Goal: Task Accomplishment & Management: Complete application form

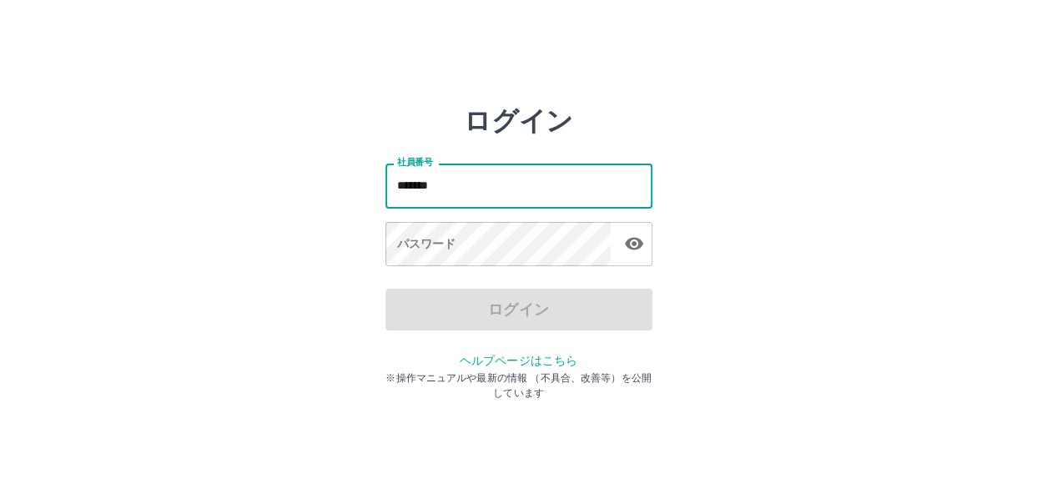
type input "*******"
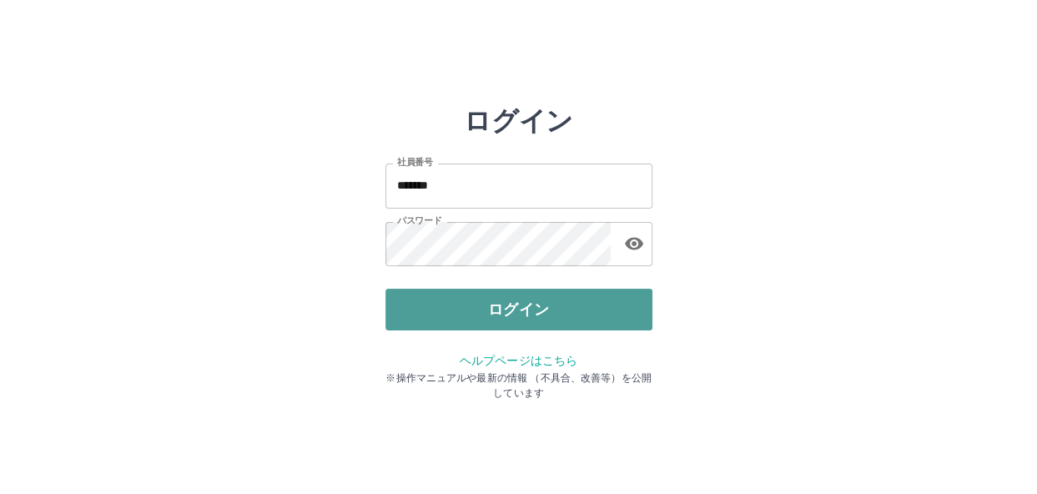
click at [476, 309] on button "ログイン" at bounding box center [518, 310] width 267 height 42
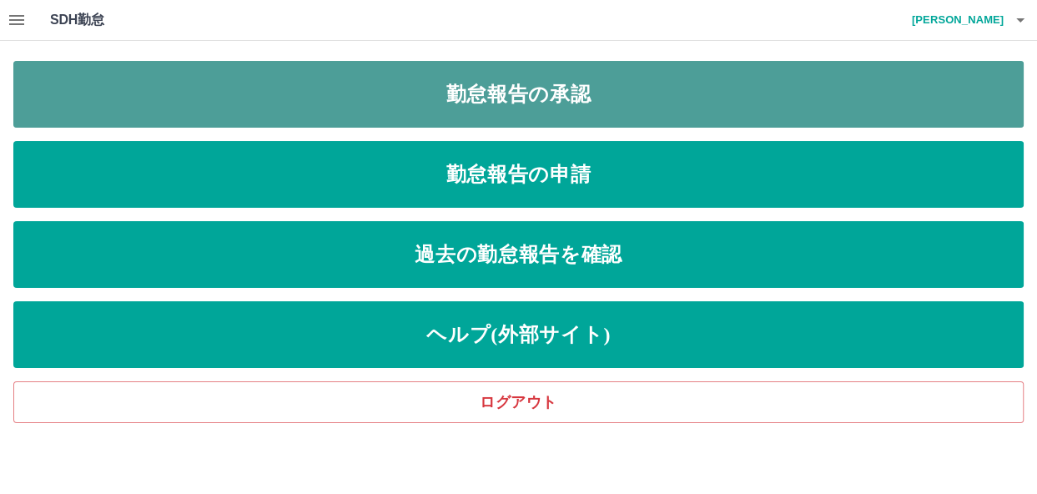
click at [580, 87] on link "勤怠報告の承認" at bounding box center [518, 94] width 1010 height 67
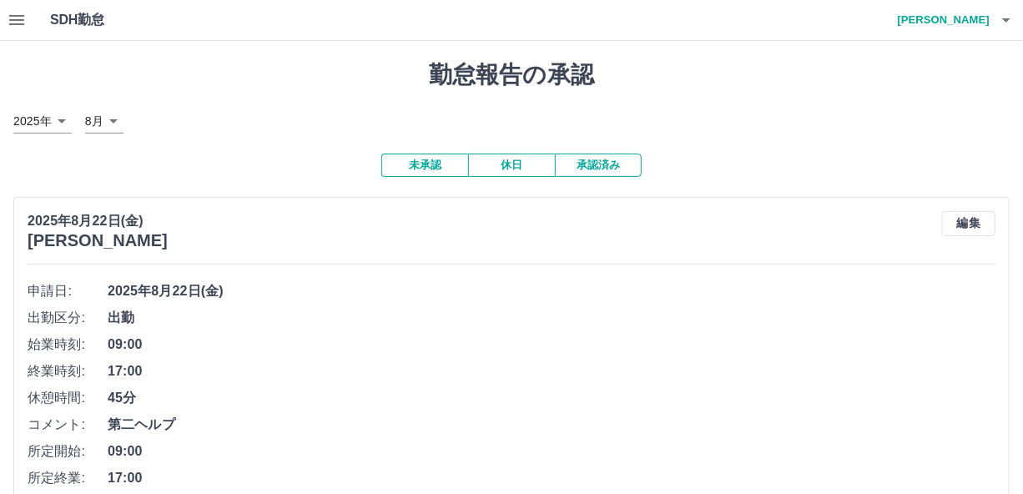
click at [13, 14] on icon "button" at bounding box center [17, 20] width 20 height 20
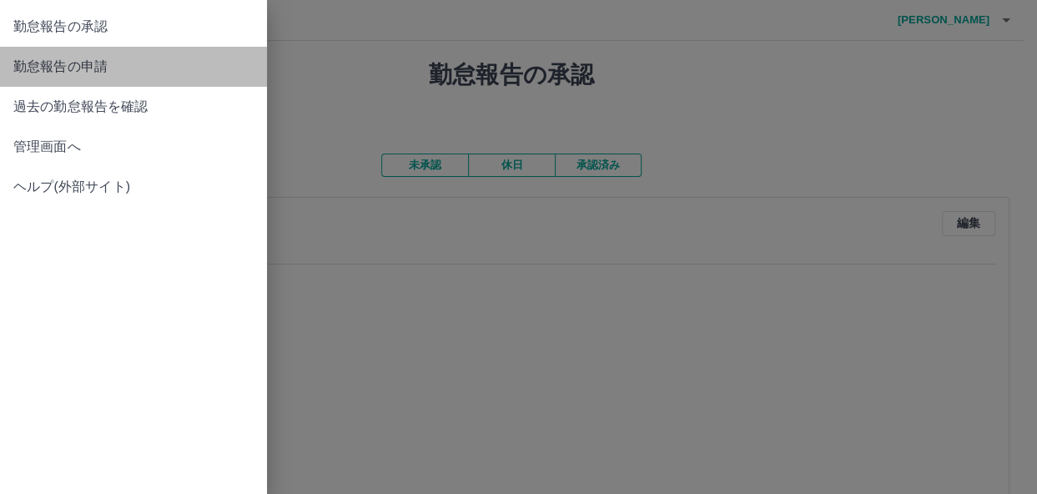
click at [97, 62] on span "勤怠報告の申請" at bounding box center [133, 67] width 240 height 20
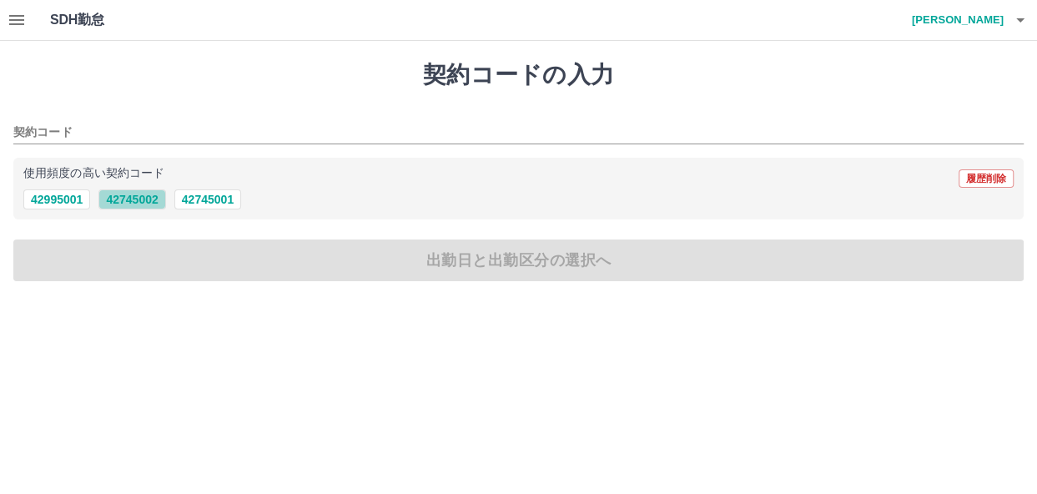
click at [128, 200] on button "42745002" at bounding box center [131, 199] width 67 height 20
type input "********"
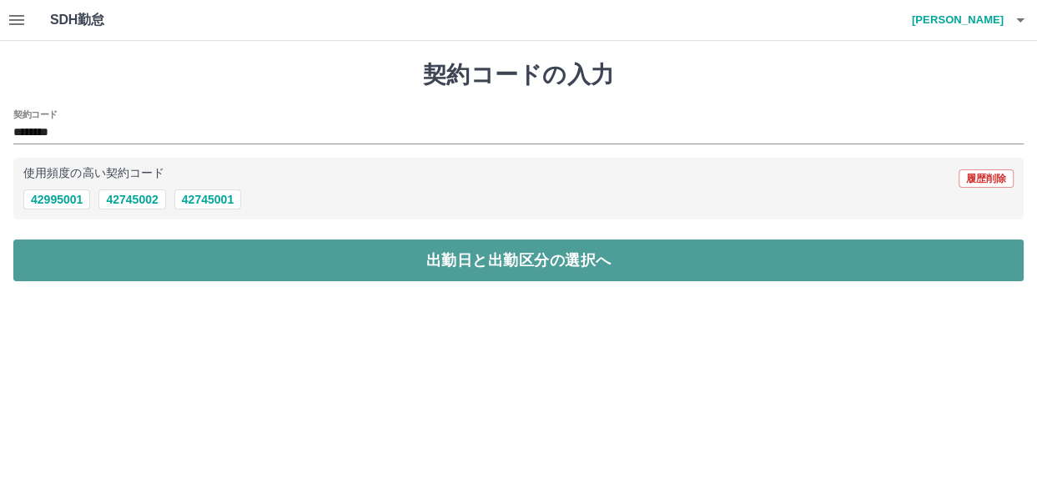
click at [334, 270] on button "出勤日と出勤区分の選択へ" at bounding box center [518, 260] width 1010 height 42
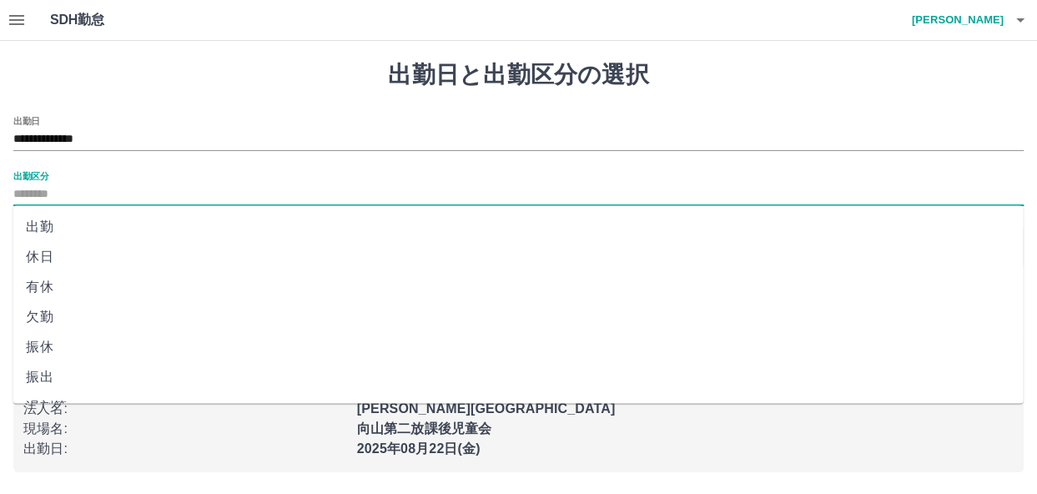
click at [127, 186] on input "出勤区分" at bounding box center [518, 194] width 1010 height 21
click at [119, 216] on li "出勤" at bounding box center [518, 227] width 1010 height 30
type input "**"
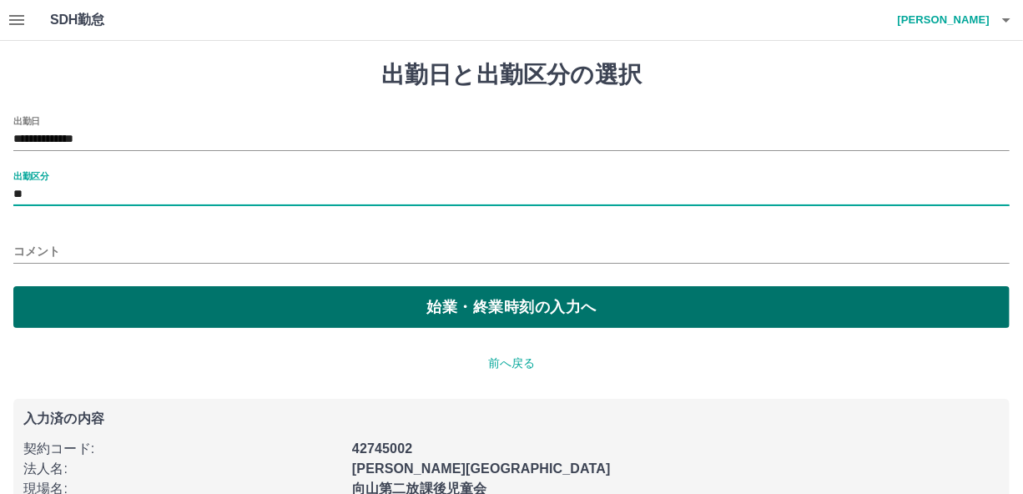
click at [411, 309] on button "始業・終業時刻の入力へ" at bounding box center [511, 307] width 996 height 42
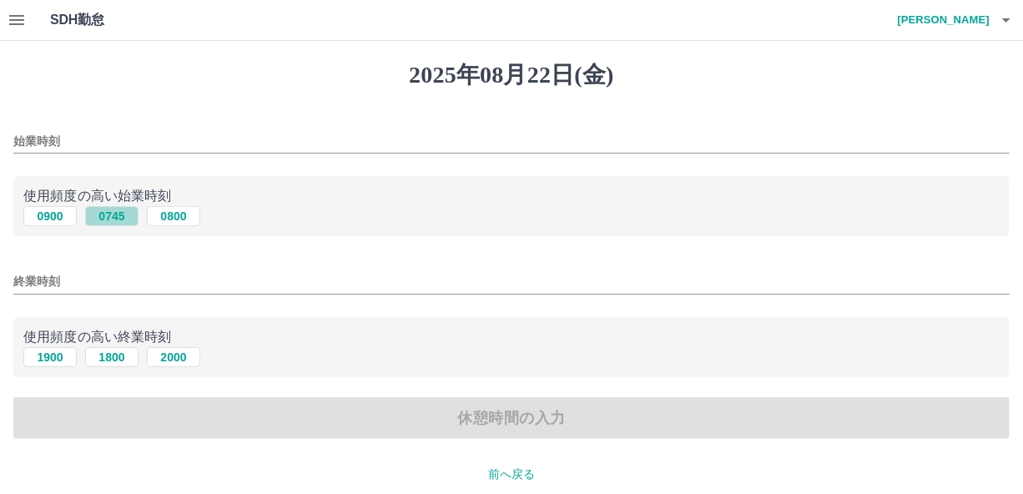
click at [125, 217] on button "0745" at bounding box center [111, 216] width 53 height 20
type input "****"
click at [58, 356] on button "1900" at bounding box center [49, 357] width 53 height 20
type input "****"
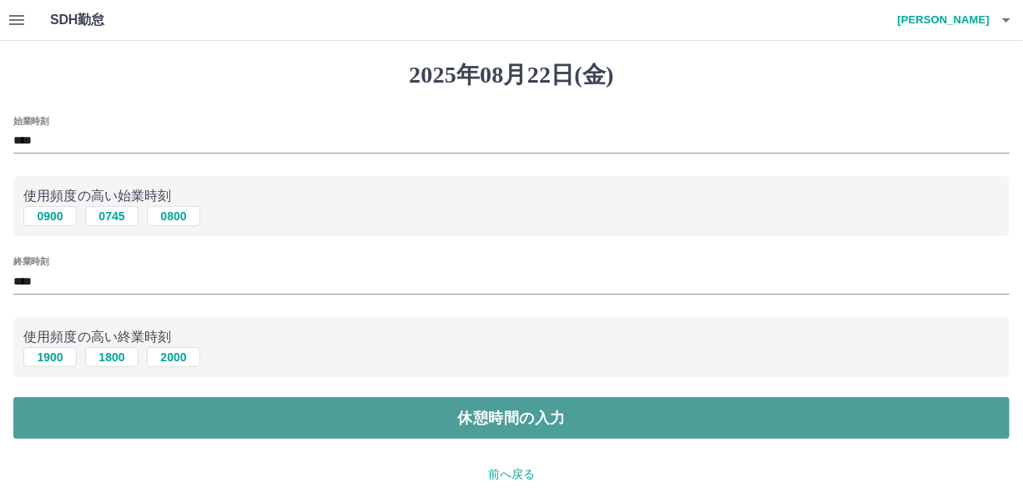
click at [462, 430] on button "休憩時間の入力" at bounding box center [511, 418] width 996 height 42
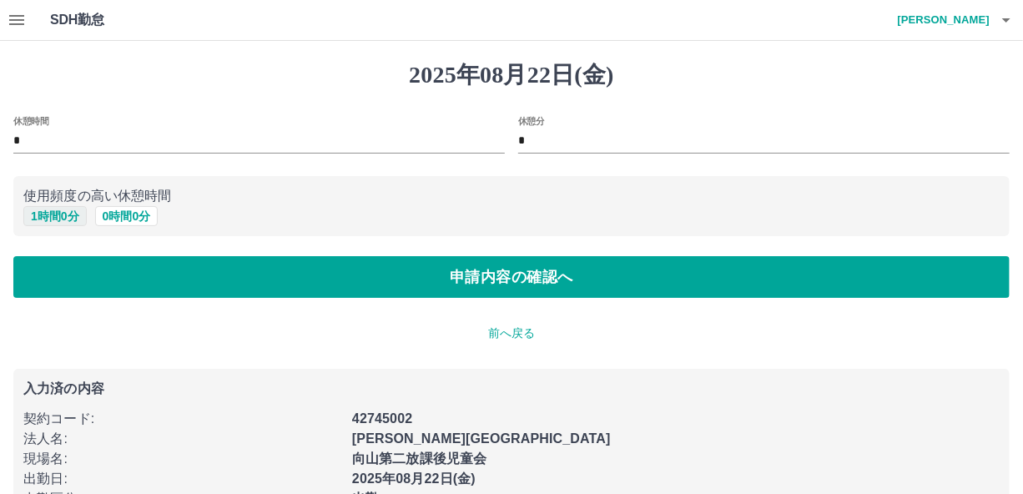
click at [44, 214] on button "1 時間 0 分" at bounding box center [54, 216] width 63 height 20
type input "*"
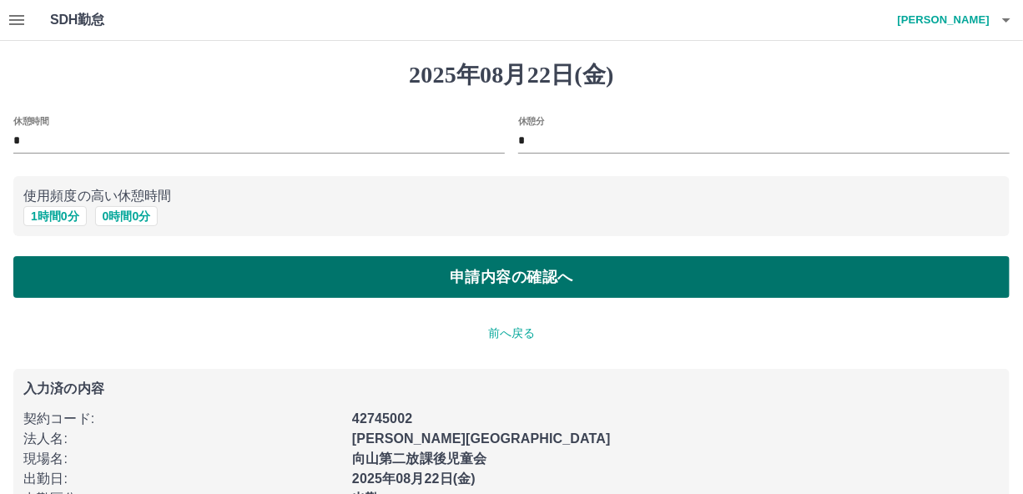
click at [444, 274] on button "申請内容の確認へ" at bounding box center [511, 277] width 996 height 42
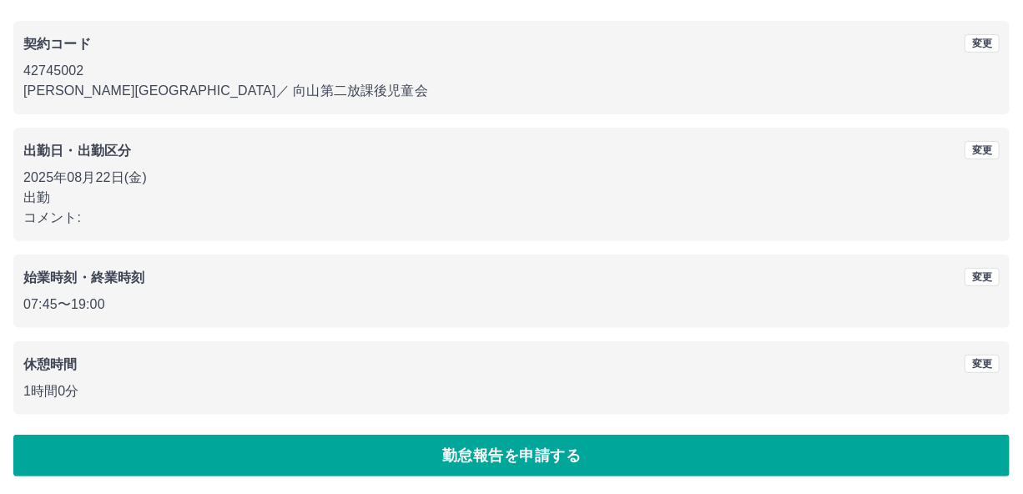
scroll to position [130, 0]
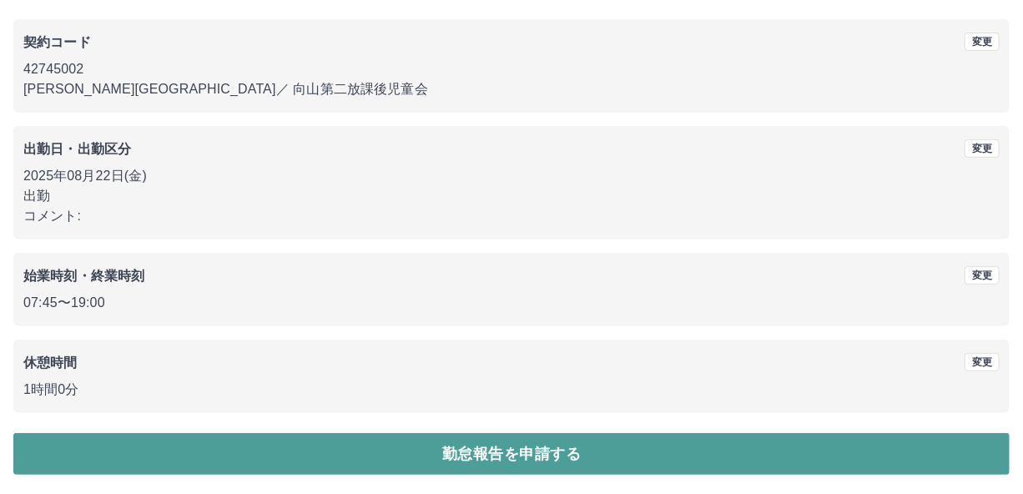
click at [599, 460] on button "勤怠報告を申請する" at bounding box center [511, 454] width 996 height 42
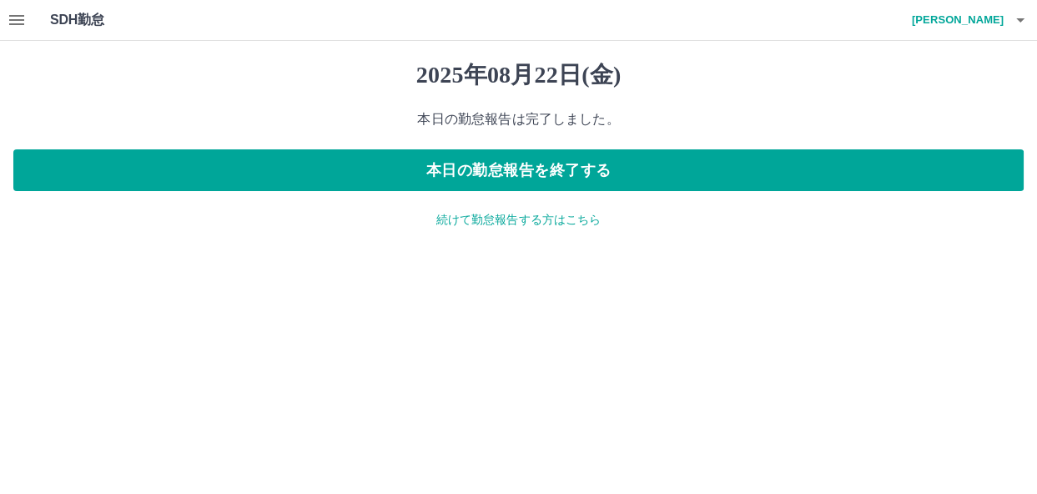
click at [526, 224] on p "続けて勤怠報告する方はこちら" at bounding box center [518, 220] width 1010 height 18
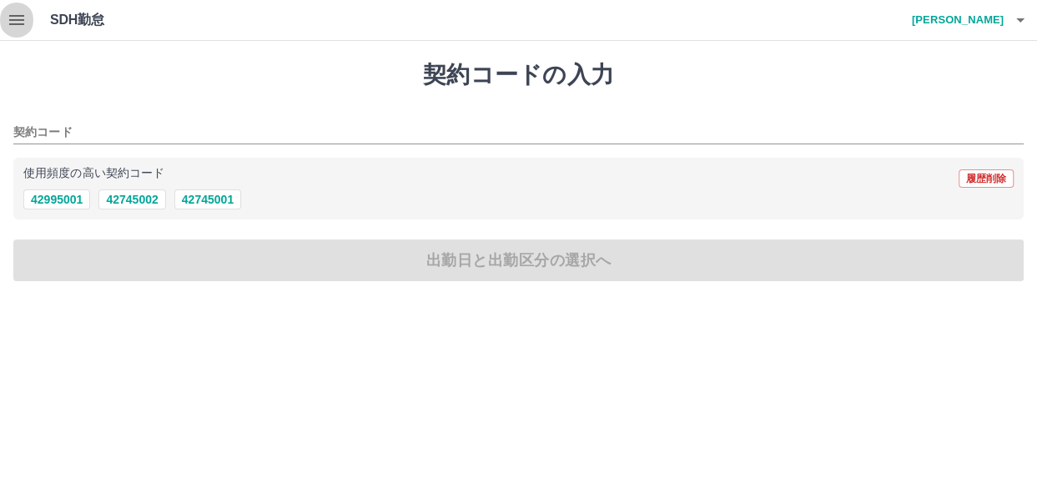
click at [24, 11] on icon "button" at bounding box center [17, 20] width 20 height 20
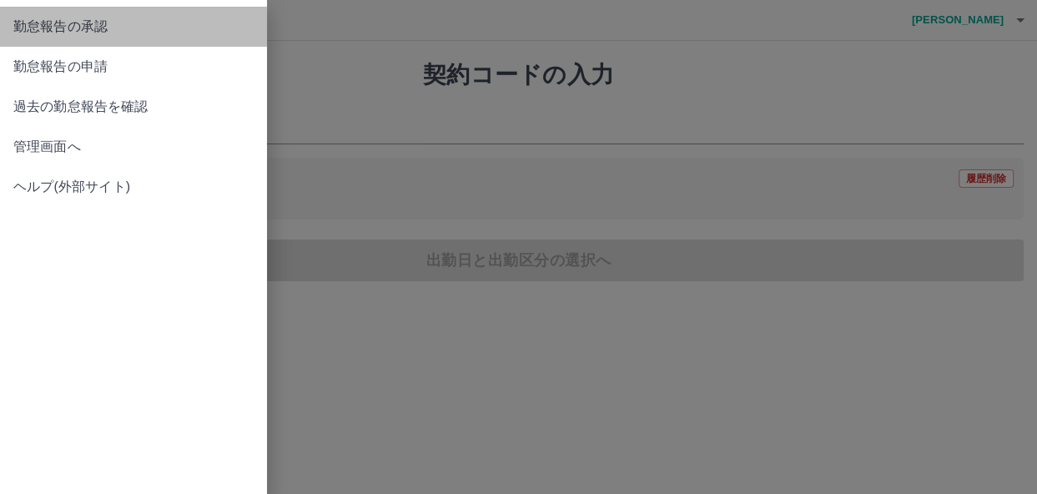
click at [199, 38] on link "勤怠報告の承認" at bounding box center [133, 27] width 267 height 40
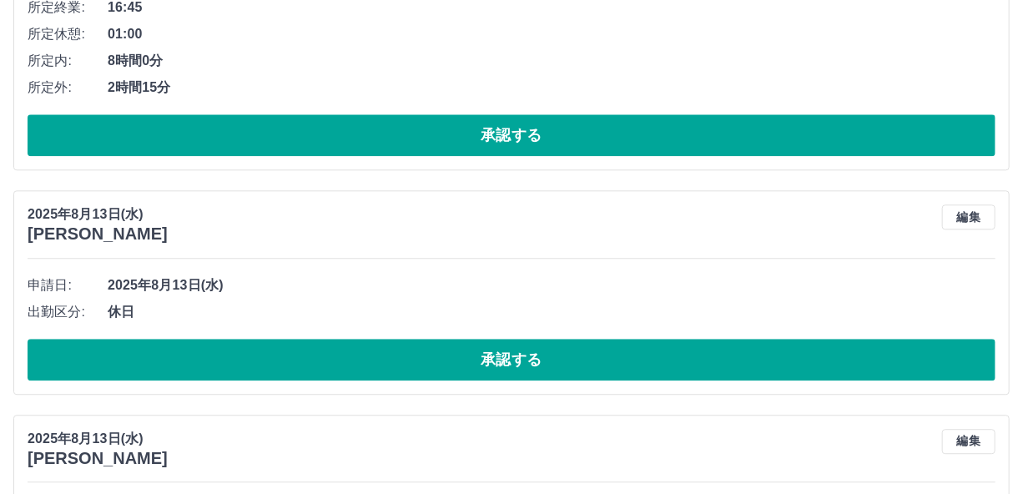
scroll to position [7337, 0]
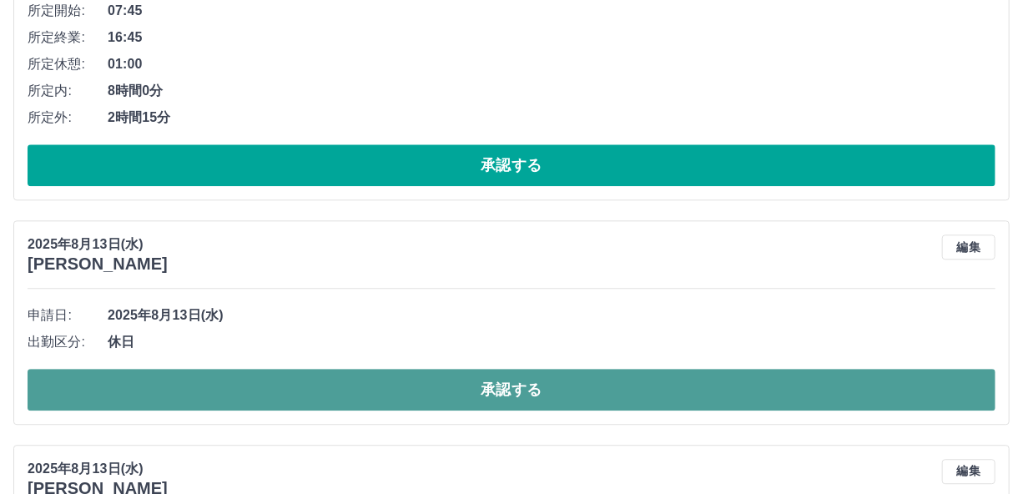
click at [551, 376] on button "承認する" at bounding box center [512, 390] width 968 height 42
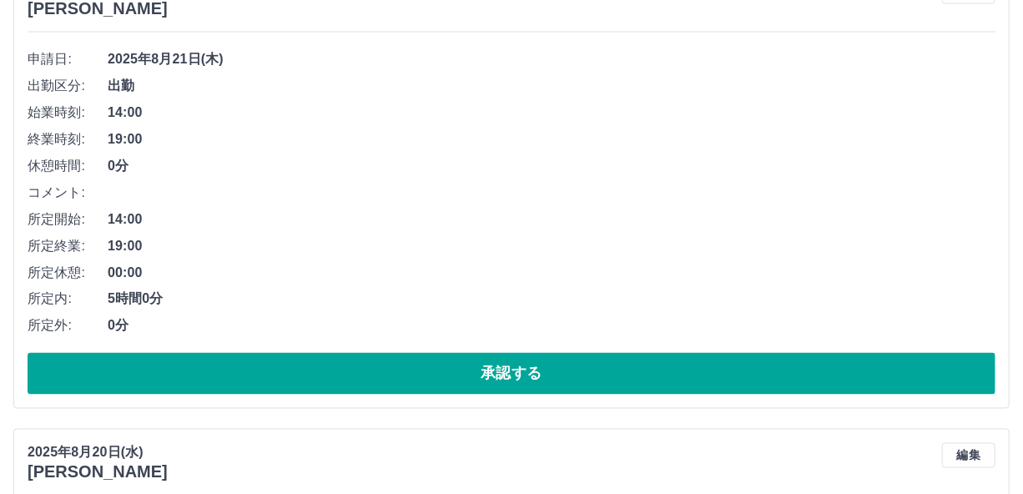
scroll to position [3943, 0]
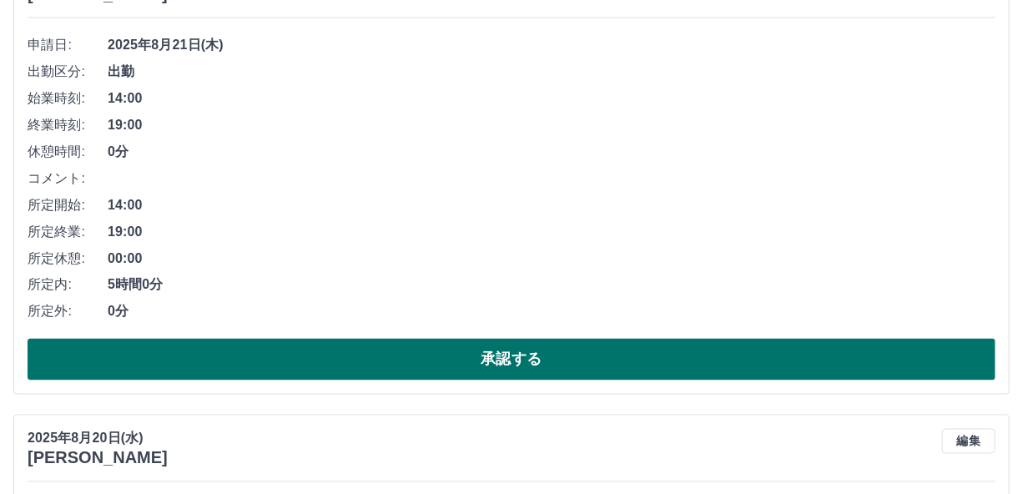
click at [507, 349] on button "承認する" at bounding box center [512, 360] width 968 height 42
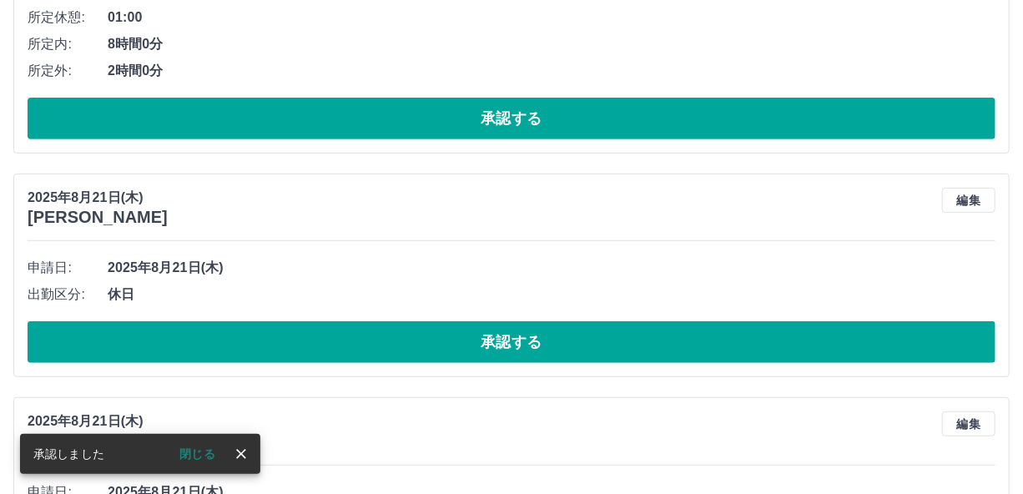
scroll to position [3062, 0]
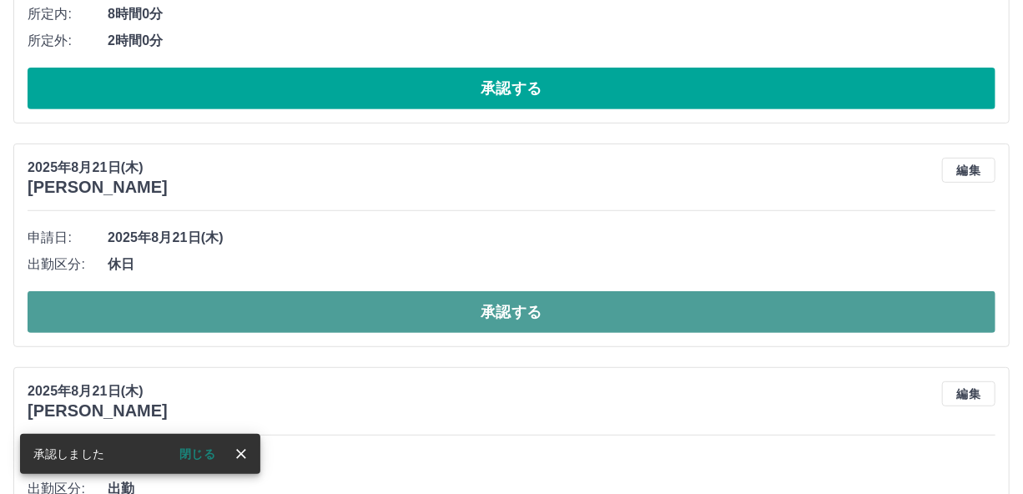
click at [625, 305] on button "承認する" at bounding box center [512, 312] width 968 height 42
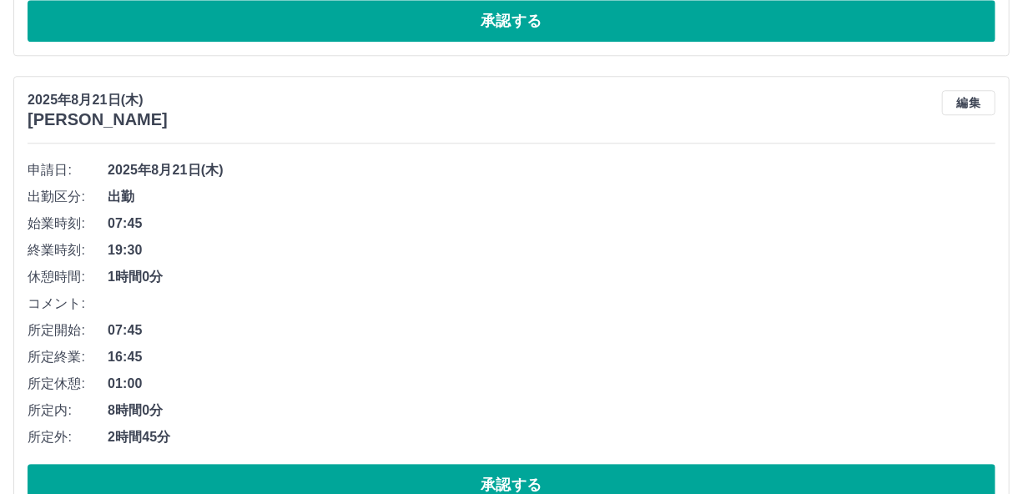
scroll to position [2061, 0]
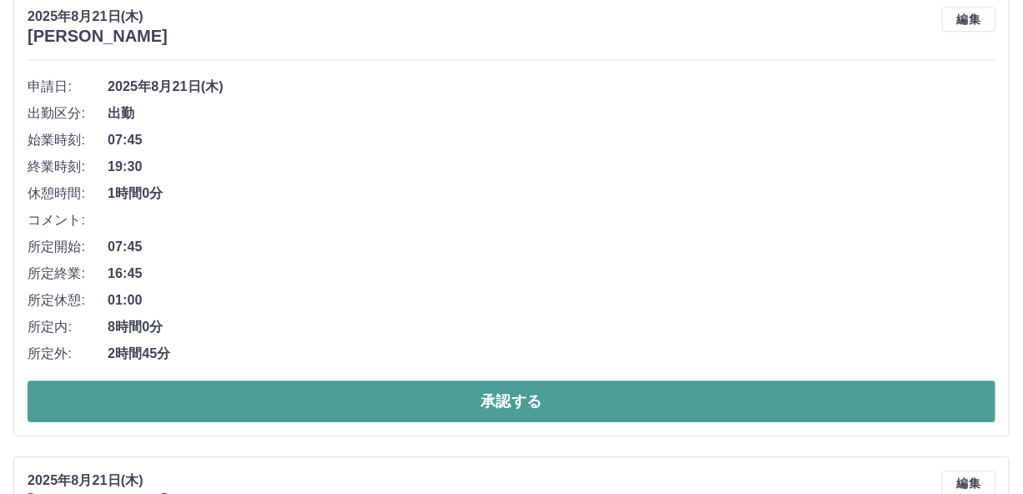
click at [607, 400] on button "承認する" at bounding box center [512, 401] width 968 height 42
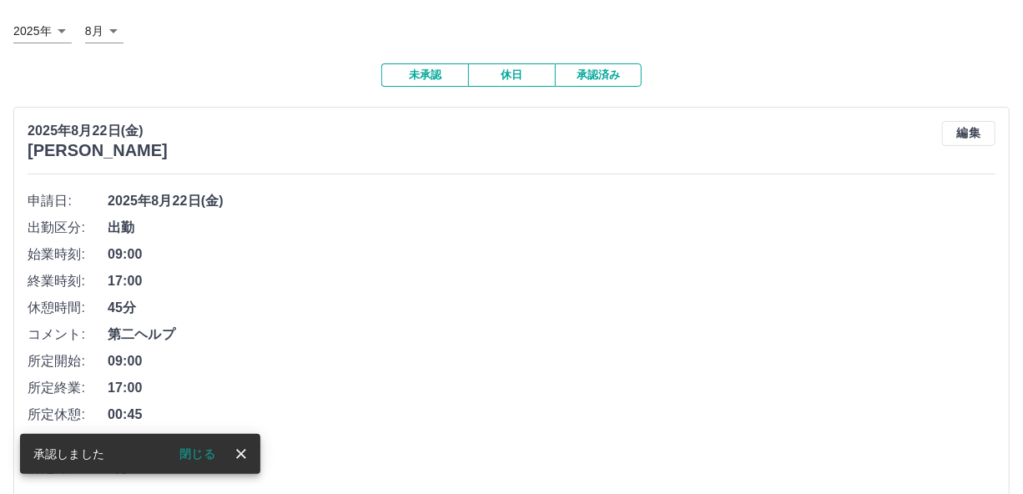
scroll to position [0, 0]
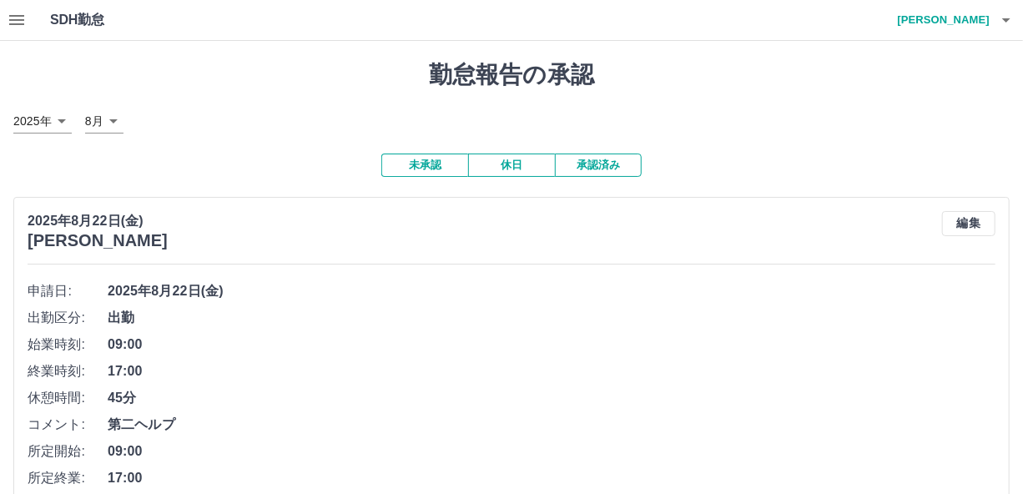
click at [17, 20] on icon "button" at bounding box center [16, 20] width 15 height 10
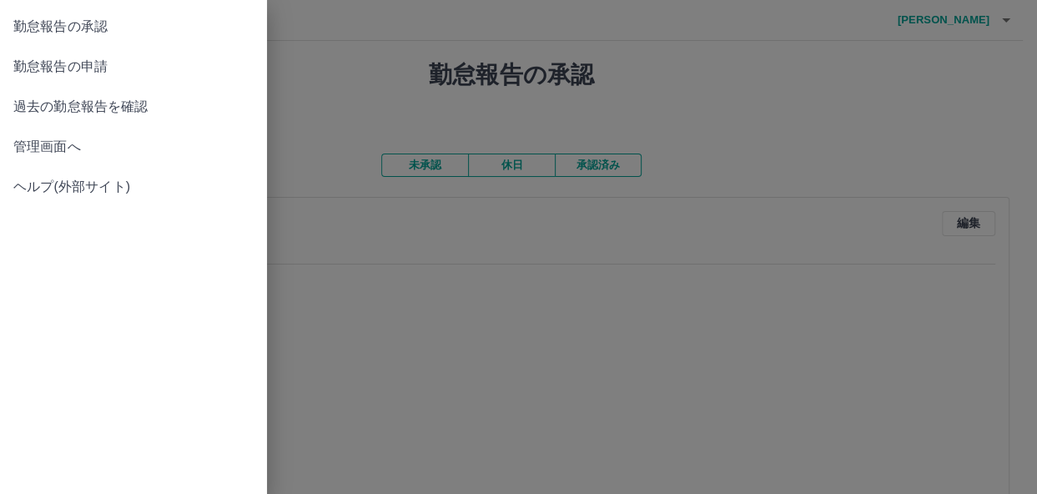
click at [92, 110] on span "過去の勤怠報告を確認" at bounding box center [133, 107] width 240 height 20
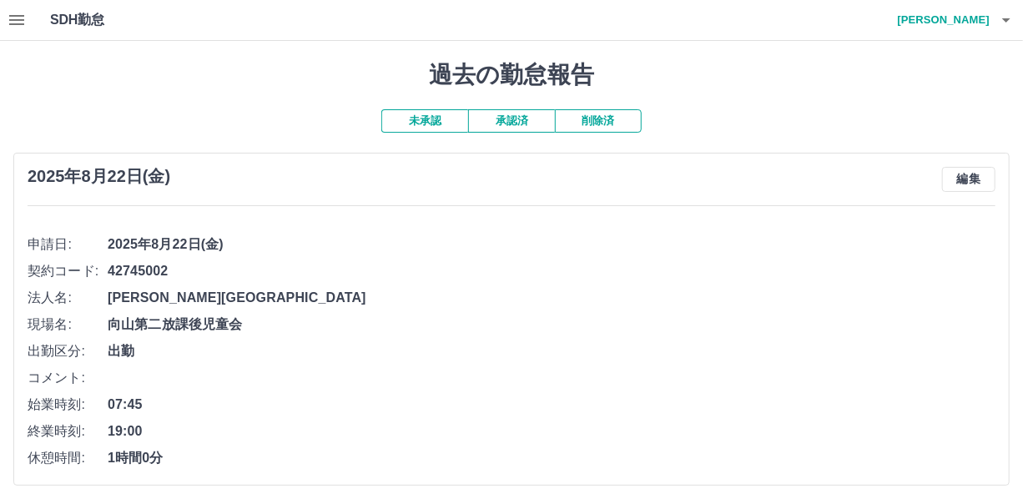
click at [519, 123] on button "承認済" at bounding box center [511, 120] width 87 height 23
click at [1007, 28] on icon "button" at bounding box center [1006, 20] width 20 height 20
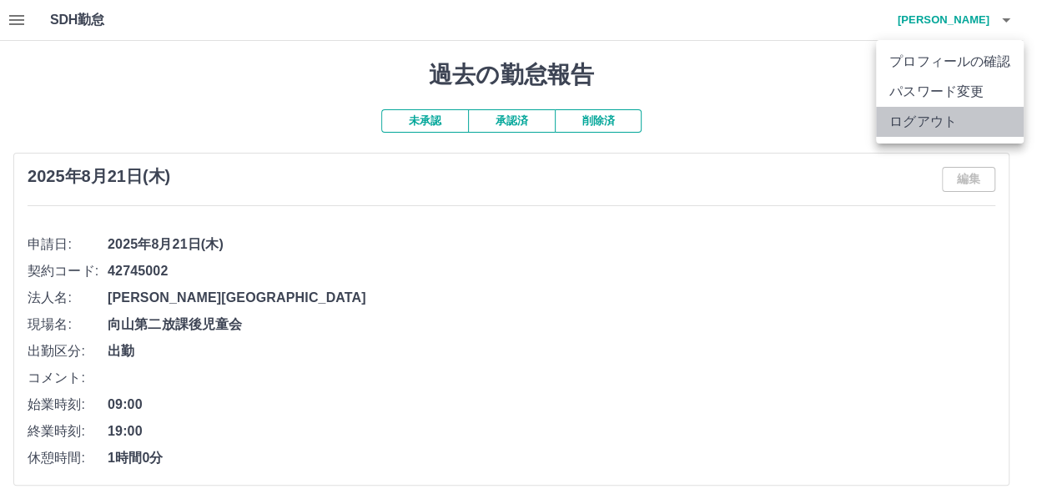
click at [960, 117] on li "ログアウト" at bounding box center [950, 122] width 148 height 30
